Goal: Find specific page/section: Find specific page/section

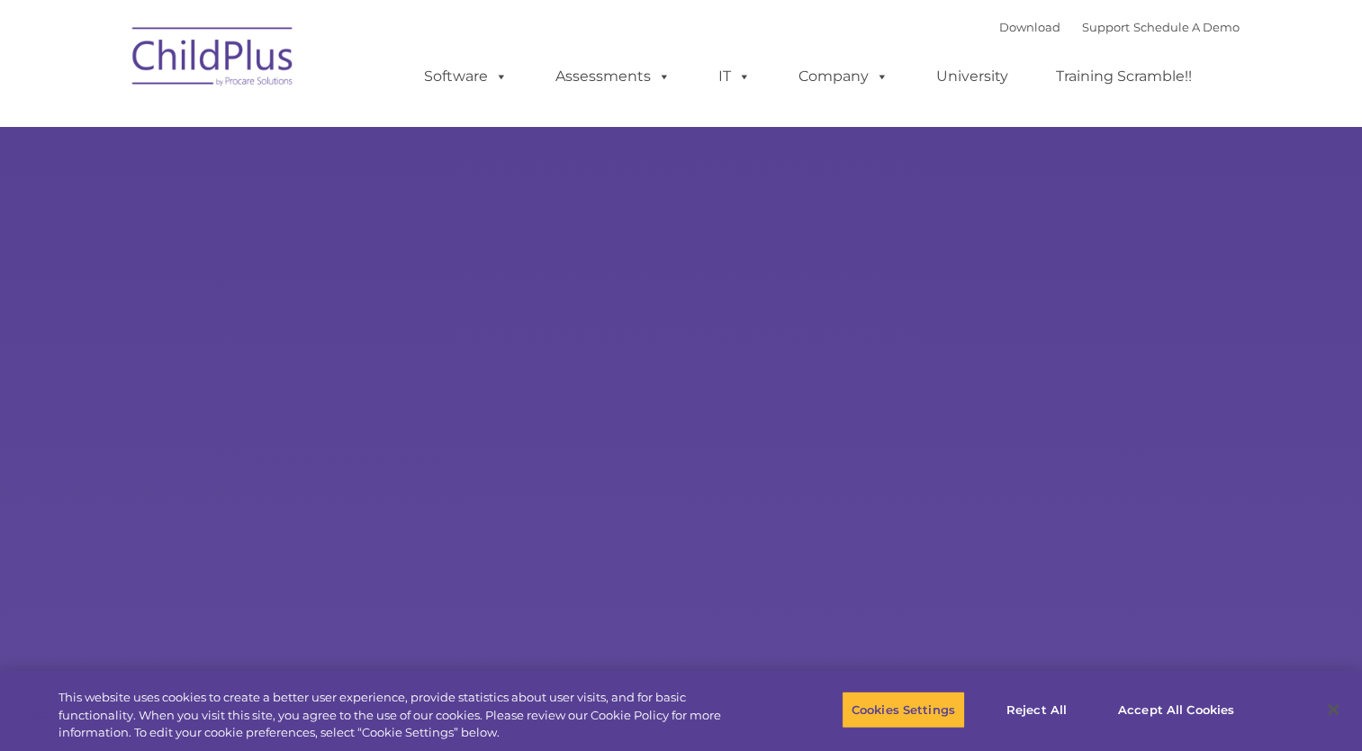
select select "MEDIUM"
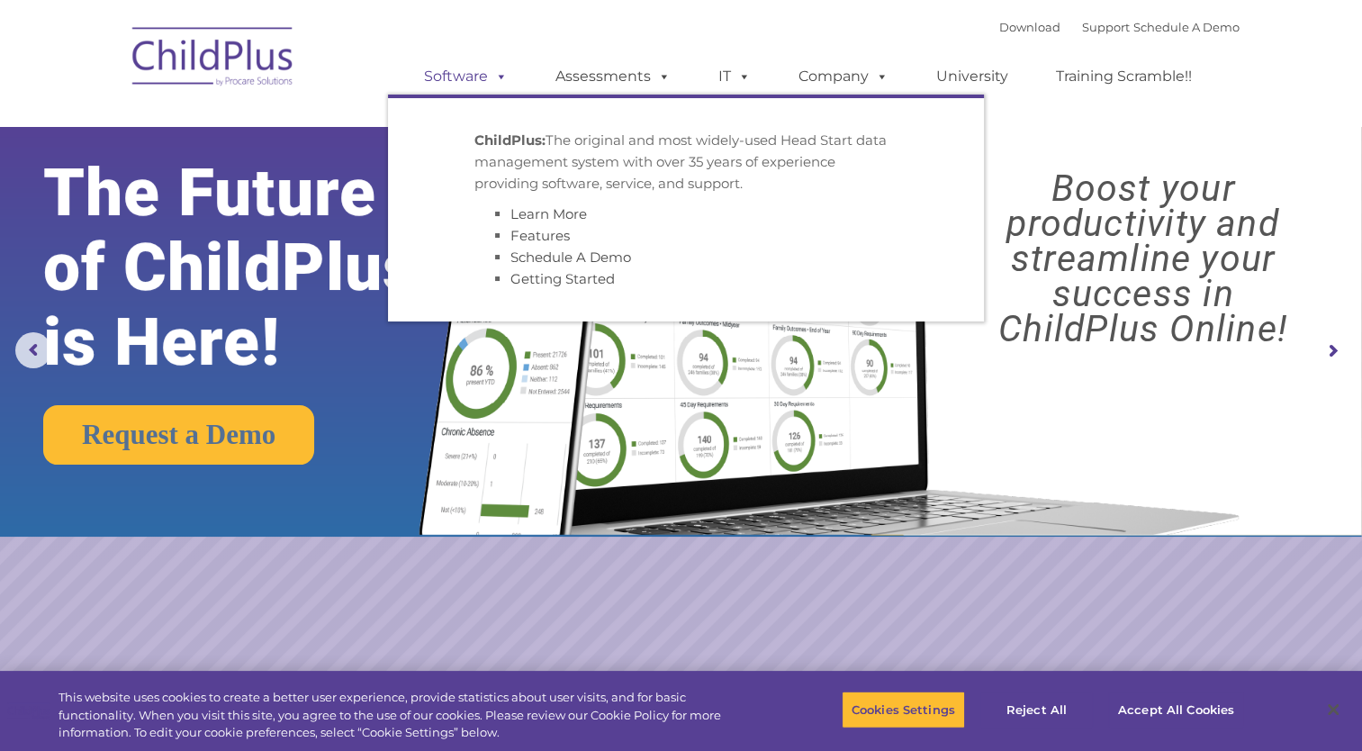
click at [465, 81] on link "Software" at bounding box center [466, 77] width 120 height 36
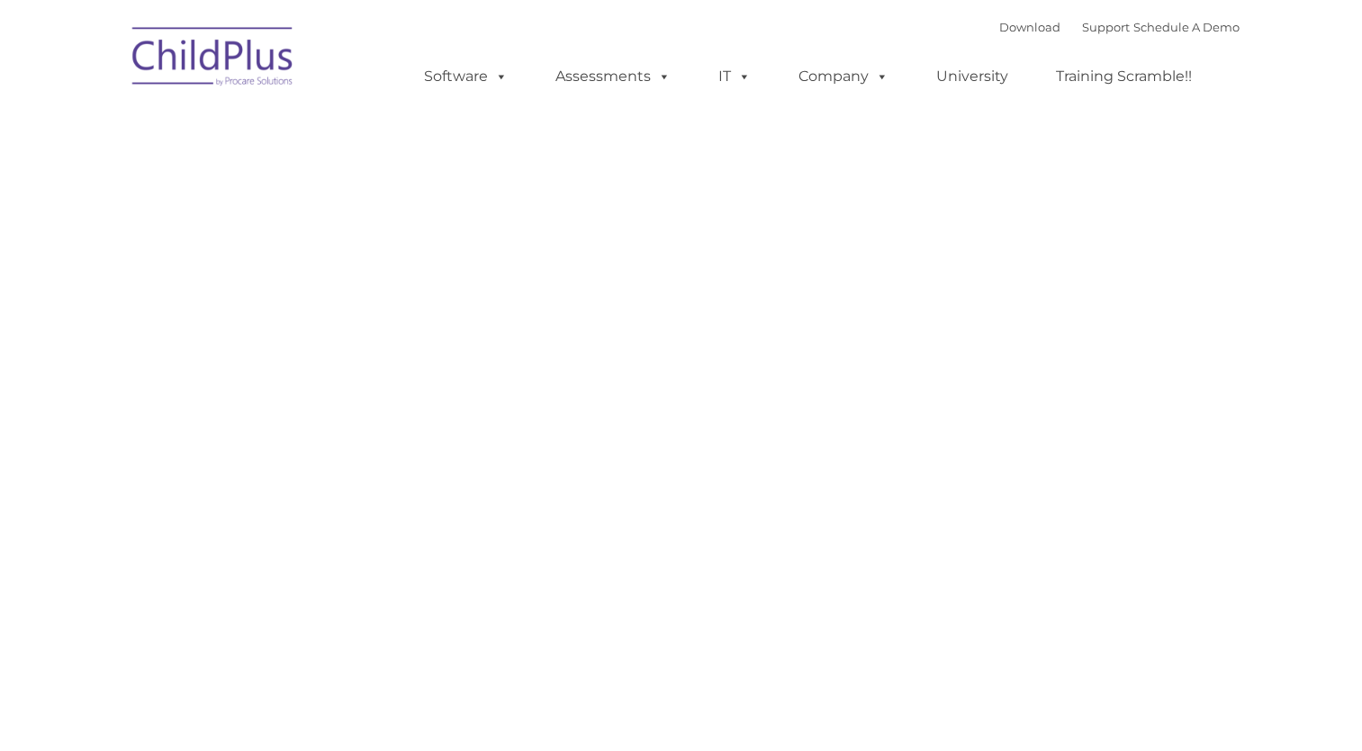
type input ""
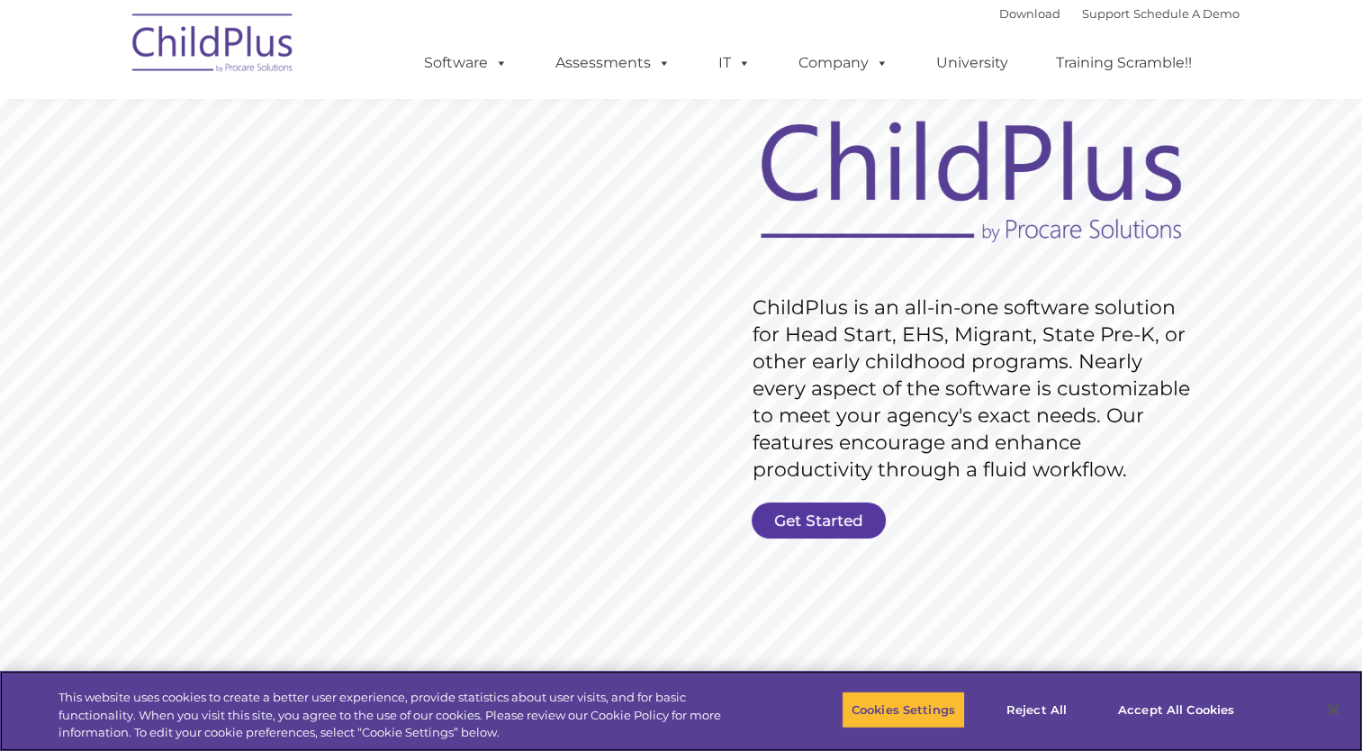
scroll to position [115, 0]
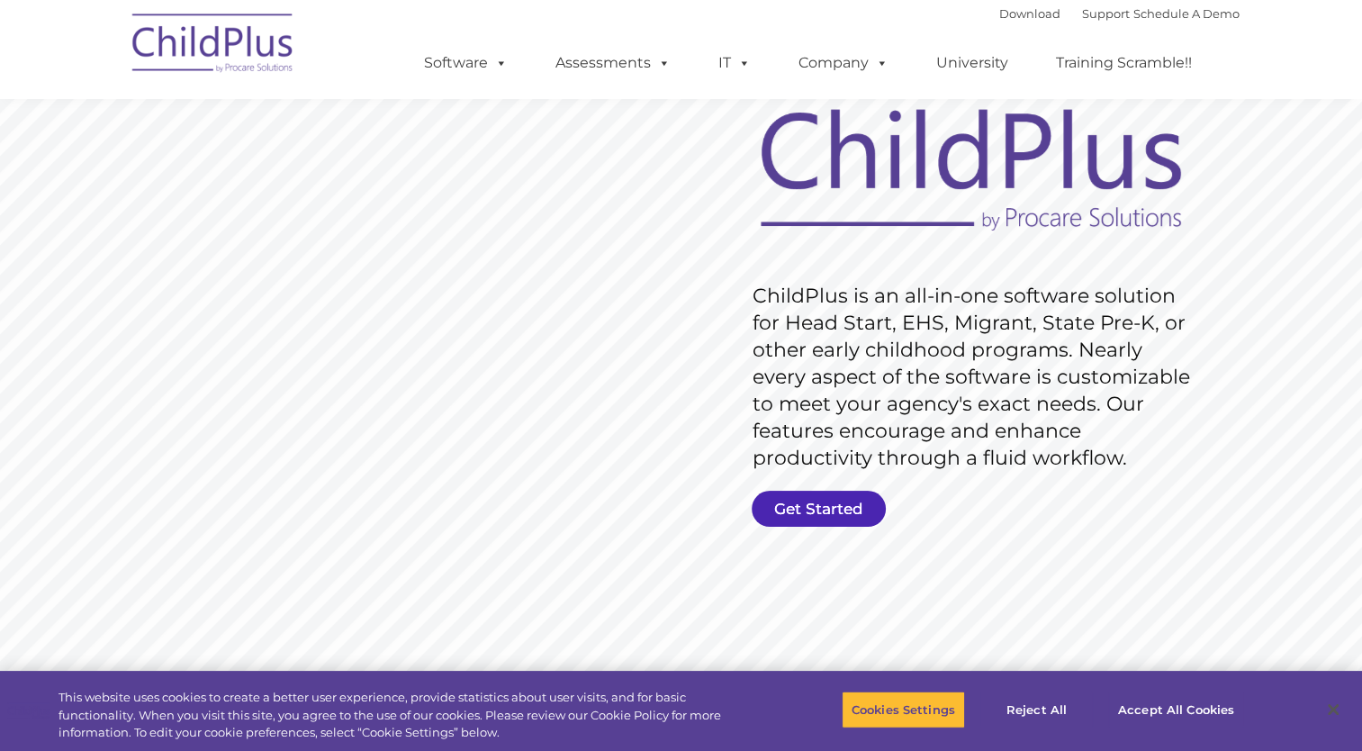
click at [817, 506] on link "Get Started" at bounding box center [819, 509] width 134 height 36
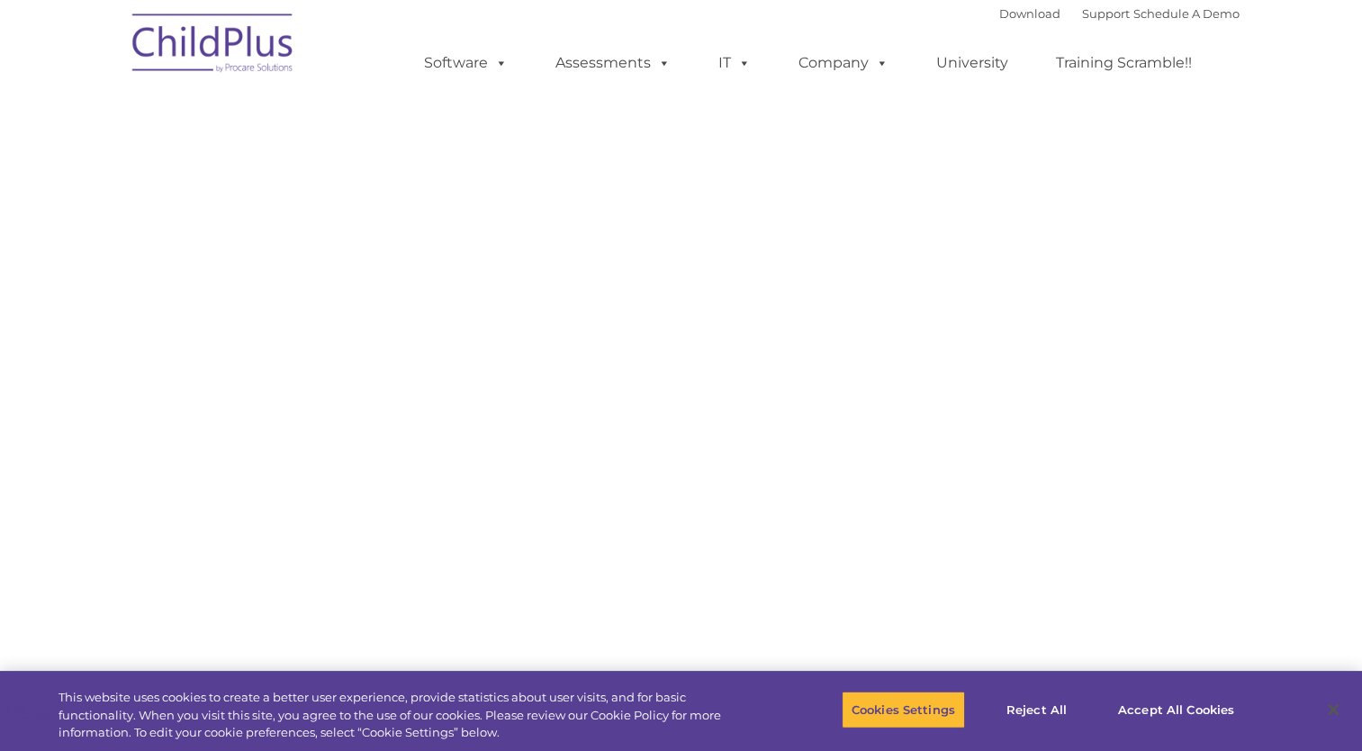
select select "MEDIUM"
